Goal: Task Accomplishment & Management: Manage account settings

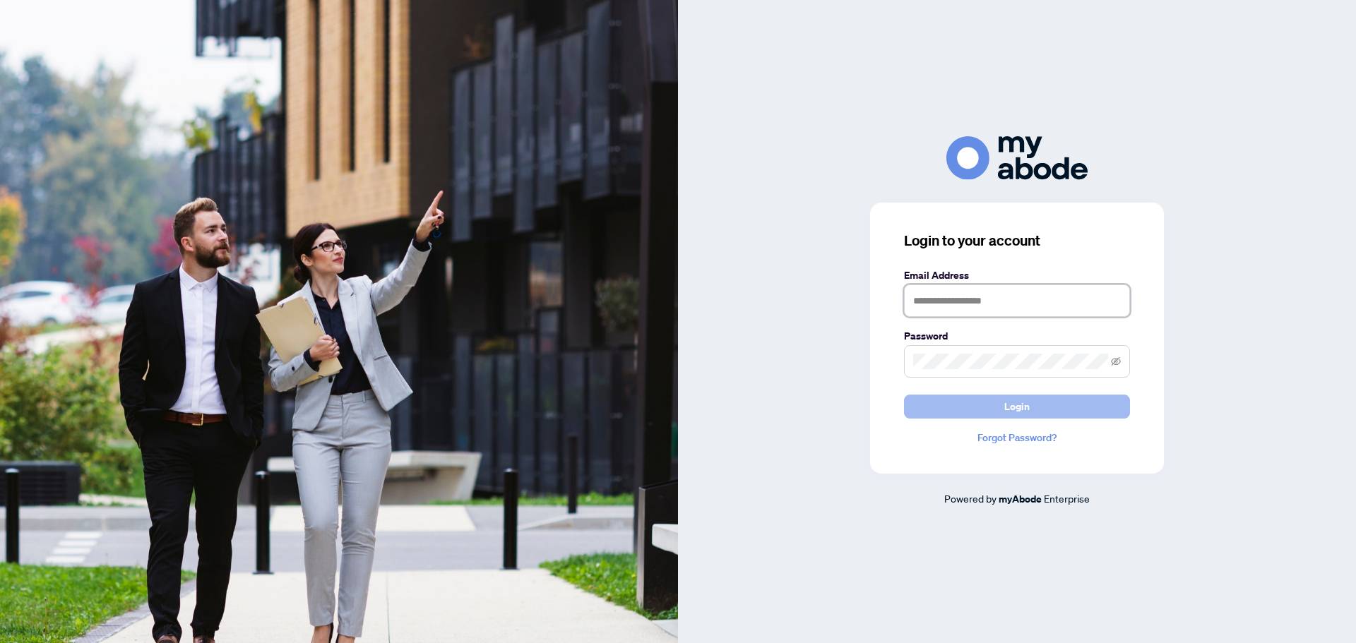
type input "**********"
click at [1023, 404] on span "Login" at bounding box center [1016, 406] width 25 height 23
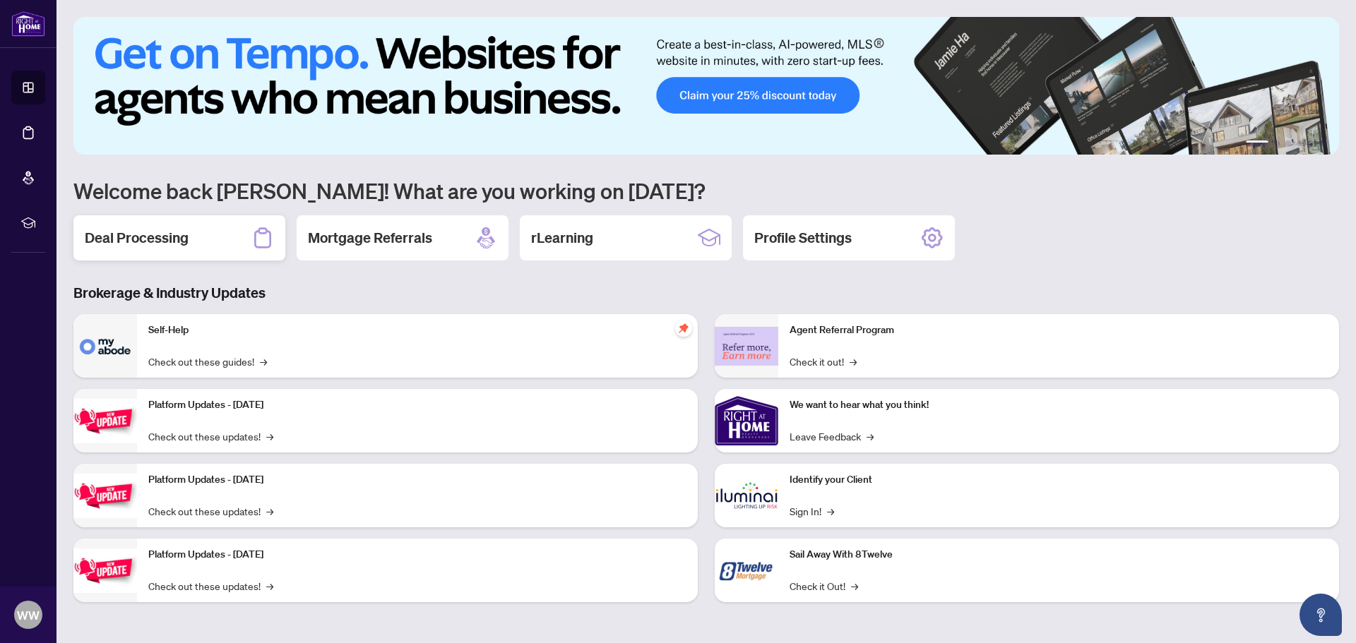
click at [145, 237] on h2 "Deal Processing" at bounding box center [137, 238] width 104 height 20
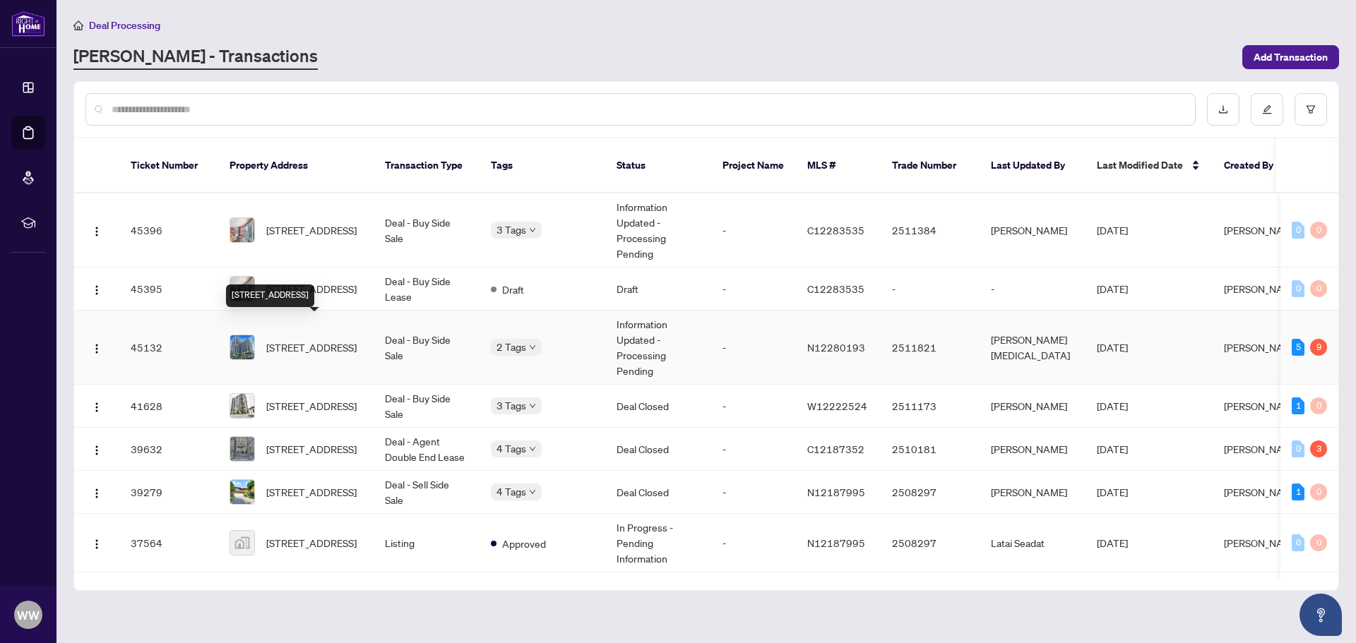
click at [335, 340] on span "[STREET_ADDRESS]" at bounding box center [311, 348] width 90 height 16
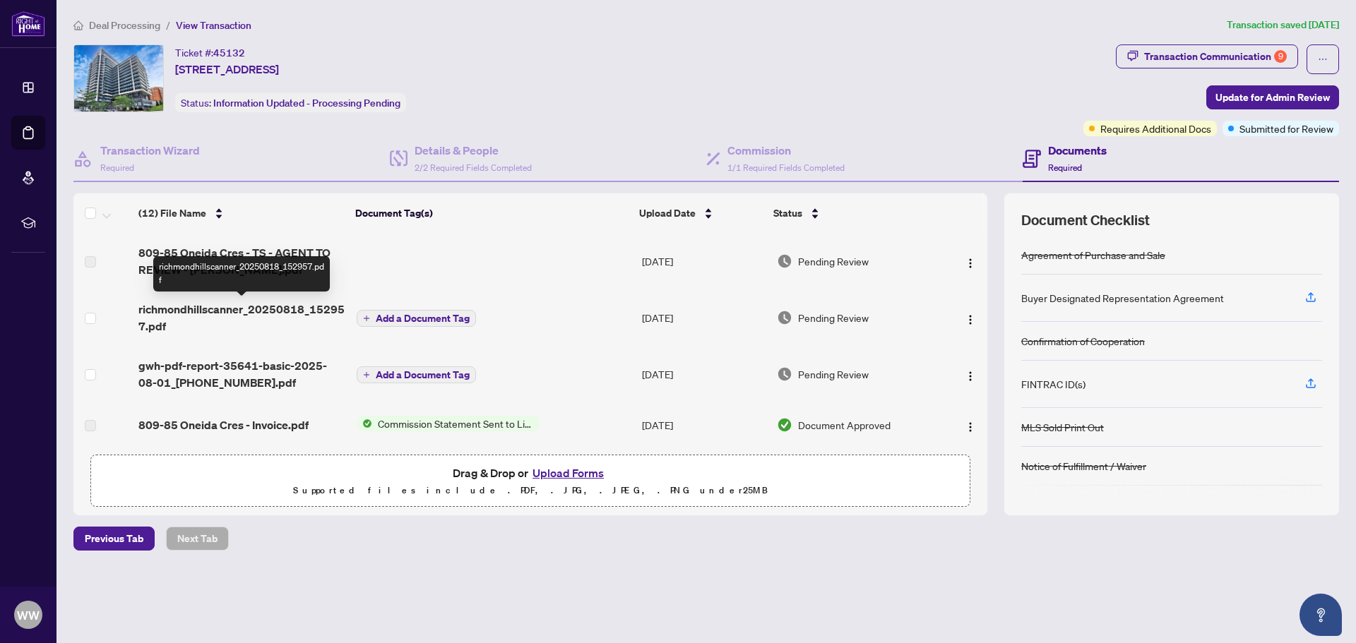
click at [256, 306] on span "richmondhillscanner_20250818_152957.pdf" at bounding box center [241, 318] width 207 height 34
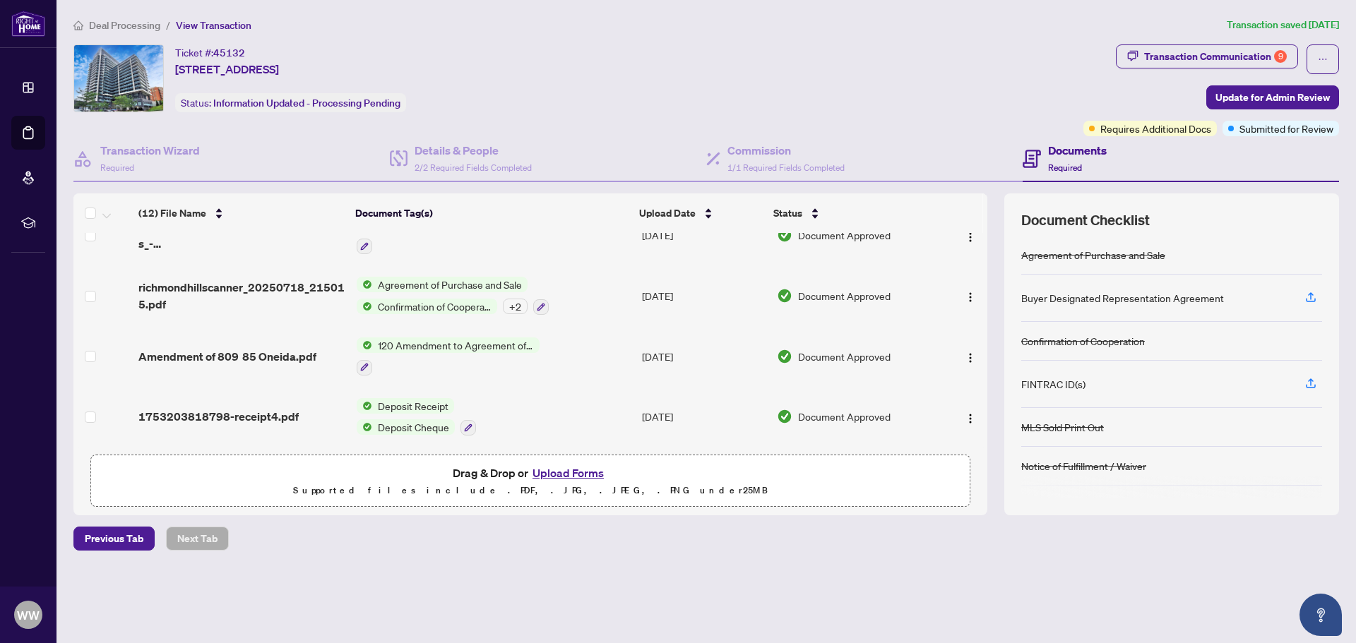
scroll to position [480, 0]
